Goal: Task Accomplishment & Management: Manage account settings

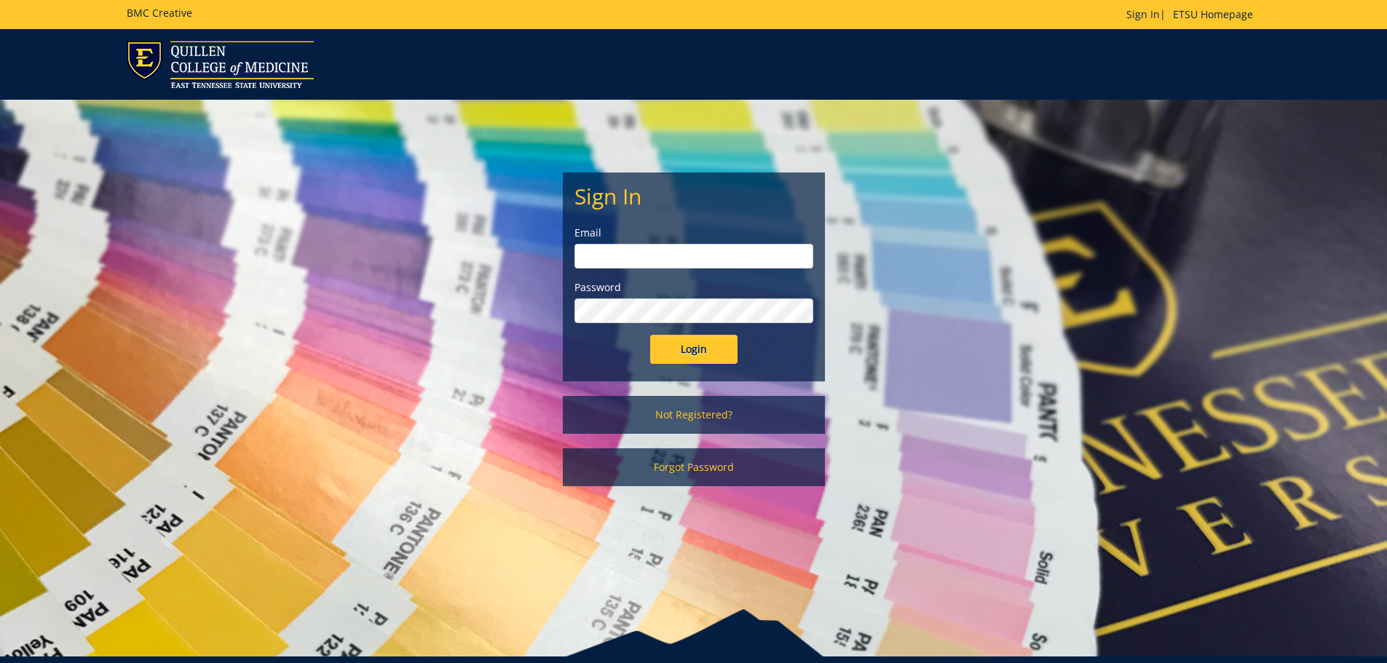
type input "[EMAIL_ADDRESS][DOMAIN_NAME]"
click at [700, 348] on input "Login" at bounding box center [693, 349] width 87 height 29
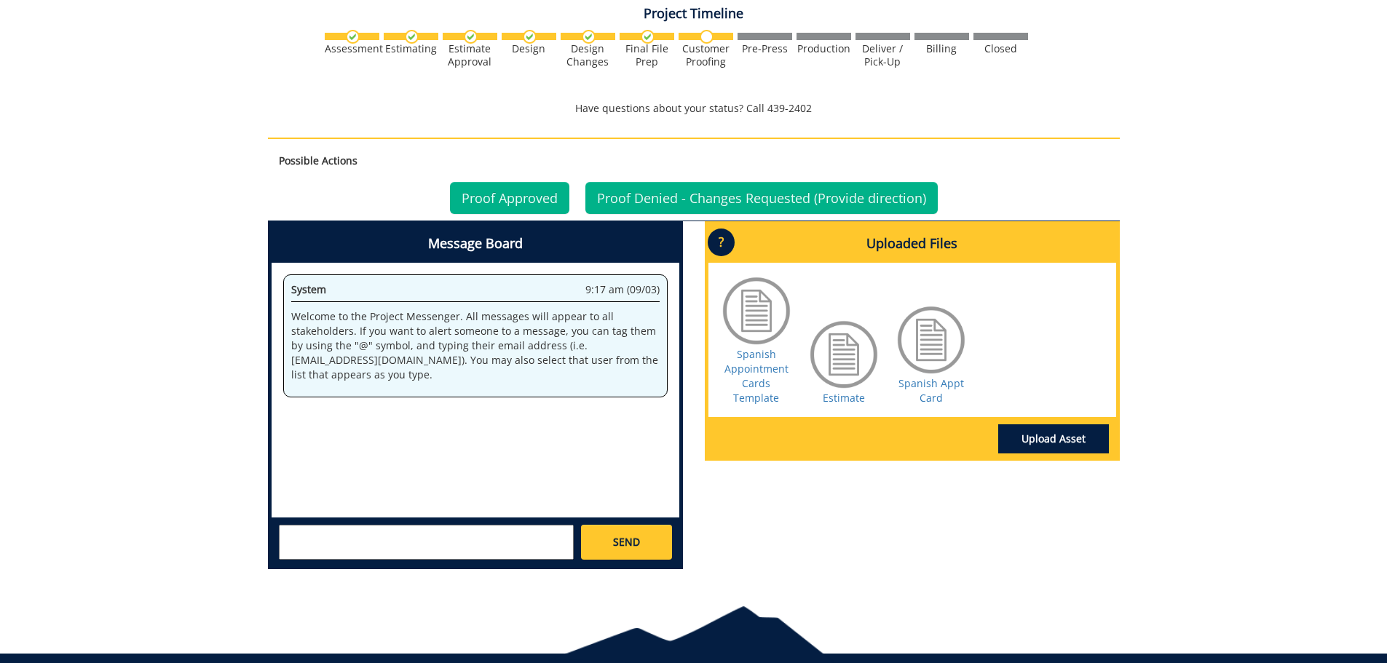
scroll to position [452, 0]
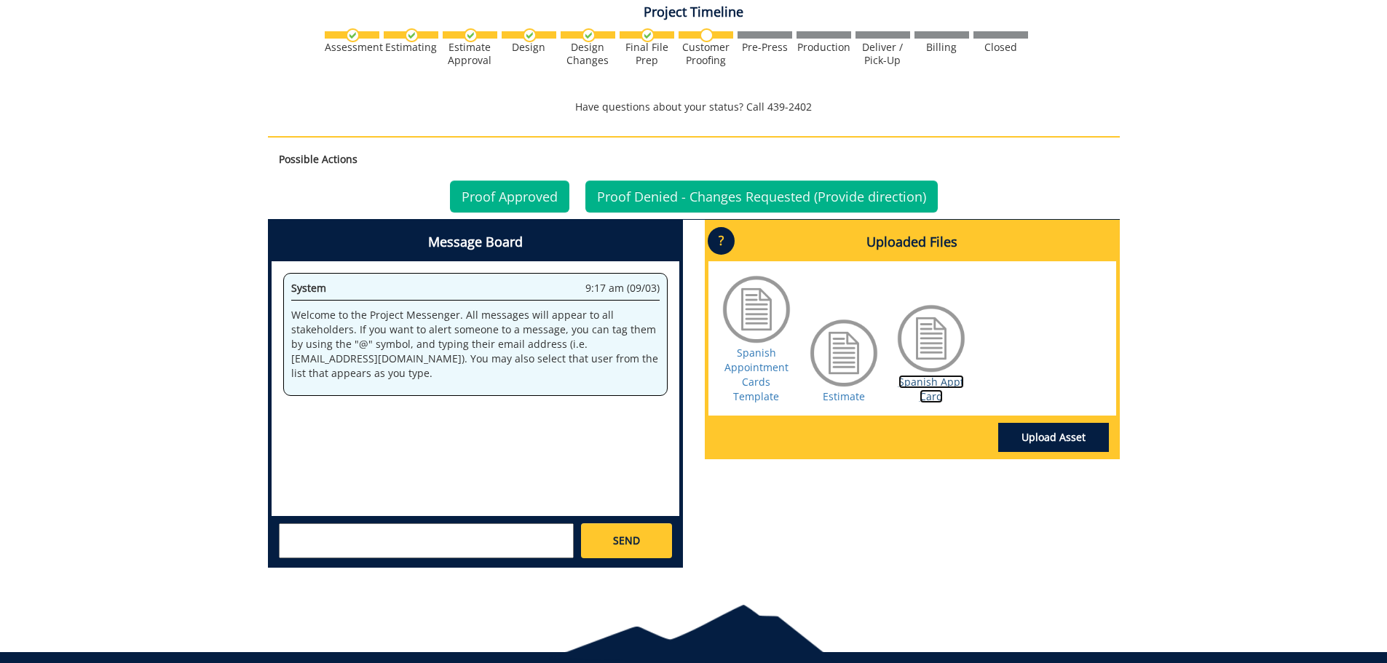
click at [943, 378] on link "Spanish Appt Card" at bounding box center [932, 389] width 66 height 28
click at [539, 201] on link "Proof Approved" at bounding box center [509, 197] width 119 height 32
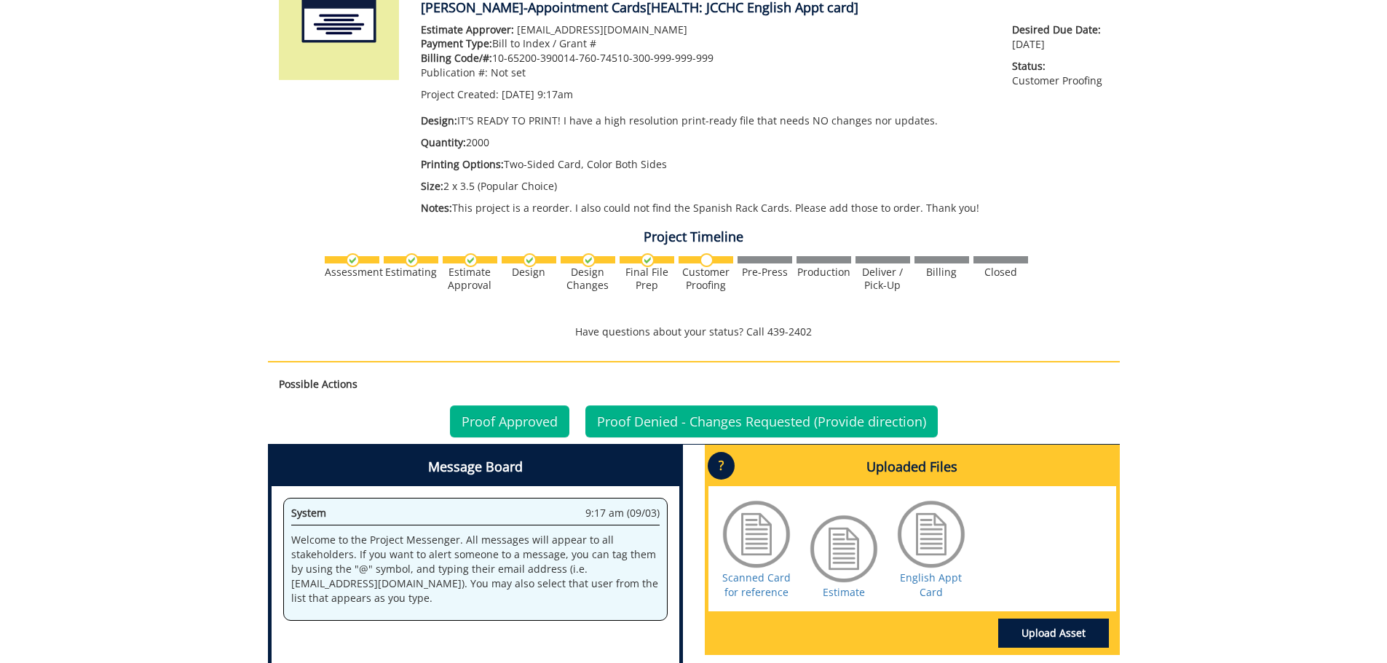
scroll to position [243, 0]
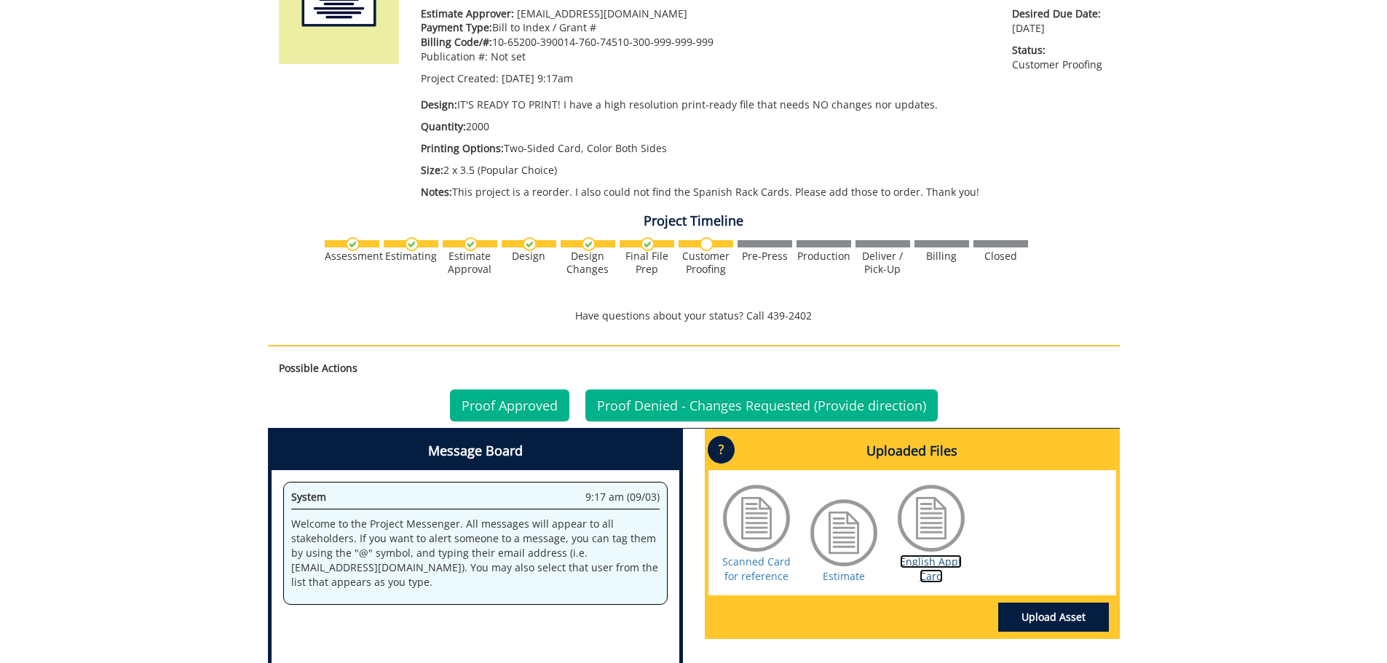
click at [929, 562] on link "English Appt Card" at bounding box center [931, 569] width 62 height 28
click at [505, 408] on link "Proof Approved" at bounding box center [509, 406] width 119 height 32
